Goal: Information Seeking & Learning: Learn about a topic

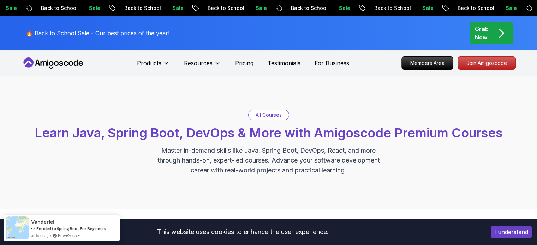
click at [277, 114] on p "All Courses" at bounding box center [269, 115] width 26 height 7
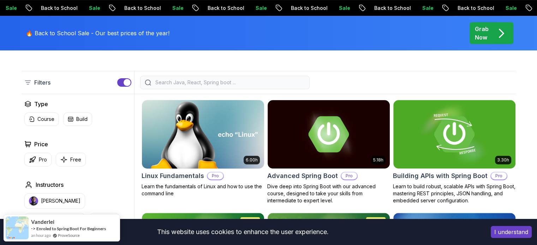
scroll to position [141, 0]
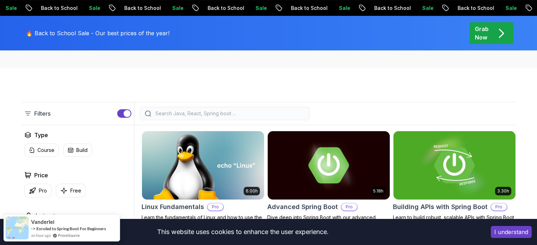
click at [195, 115] on input "search" at bounding box center [229, 113] width 151 height 7
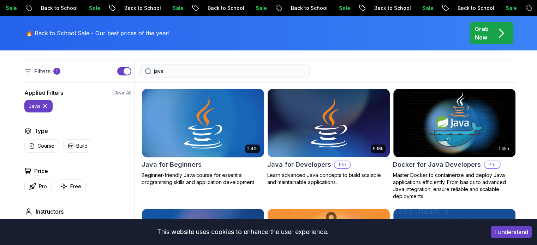
scroll to position [212, 0]
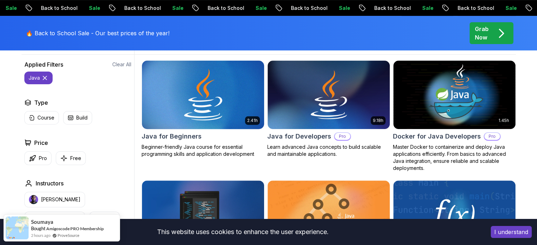
type input "java"
click at [168, 137] on h2 "Java for Beginners" at bounding box center [172, 137] width 60 height 10
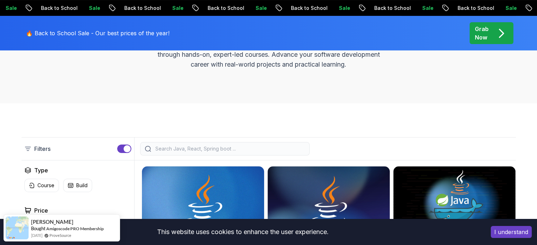
scroll to position [388, 0]
